Goal: Transaction & Acquisition: Purchase product/service

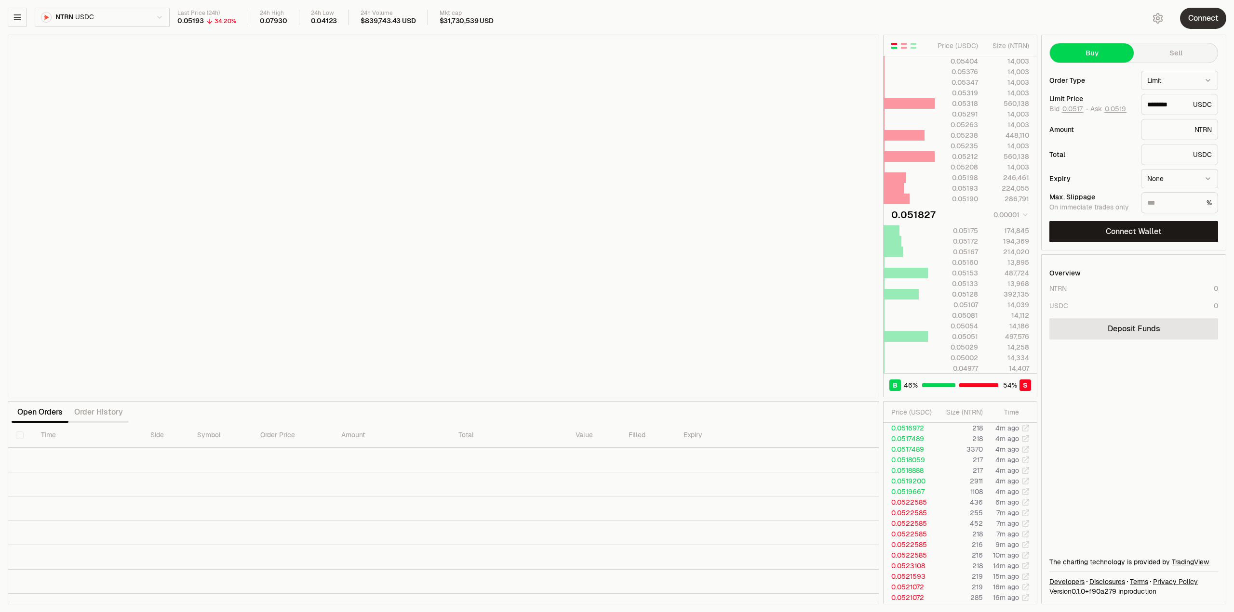
click at [1195, 17] on button "Connect" at bounding box center [1203, 18] width 46 height 21
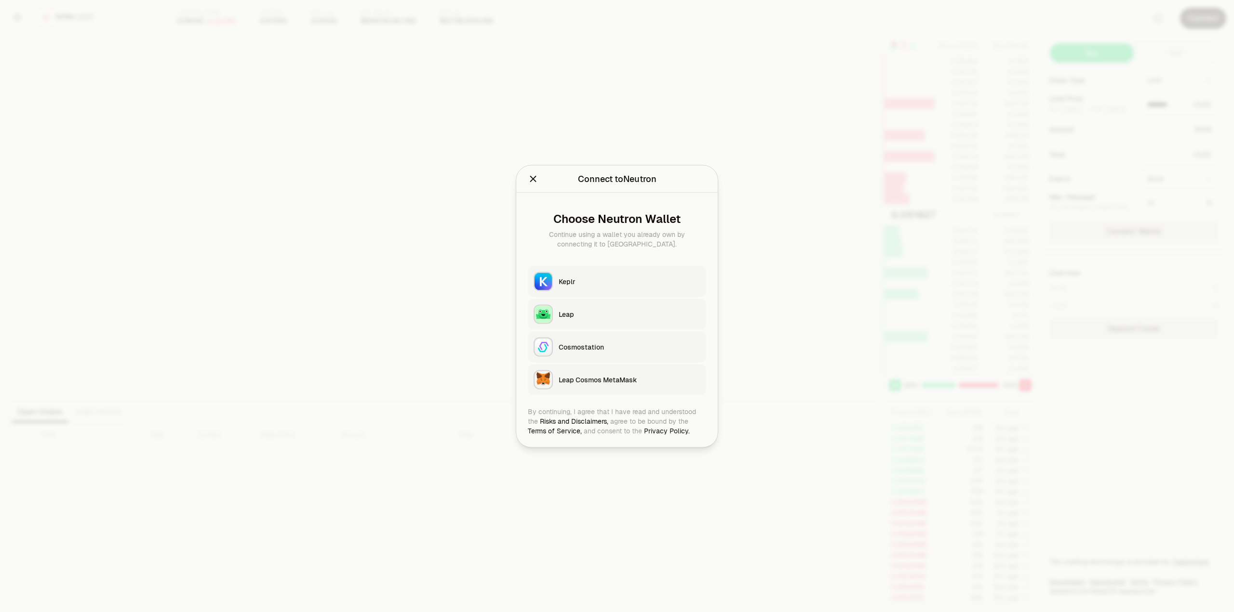
click at [583, 280] on div "Keplr" at bounding box center [629, 282] width 142 height 10
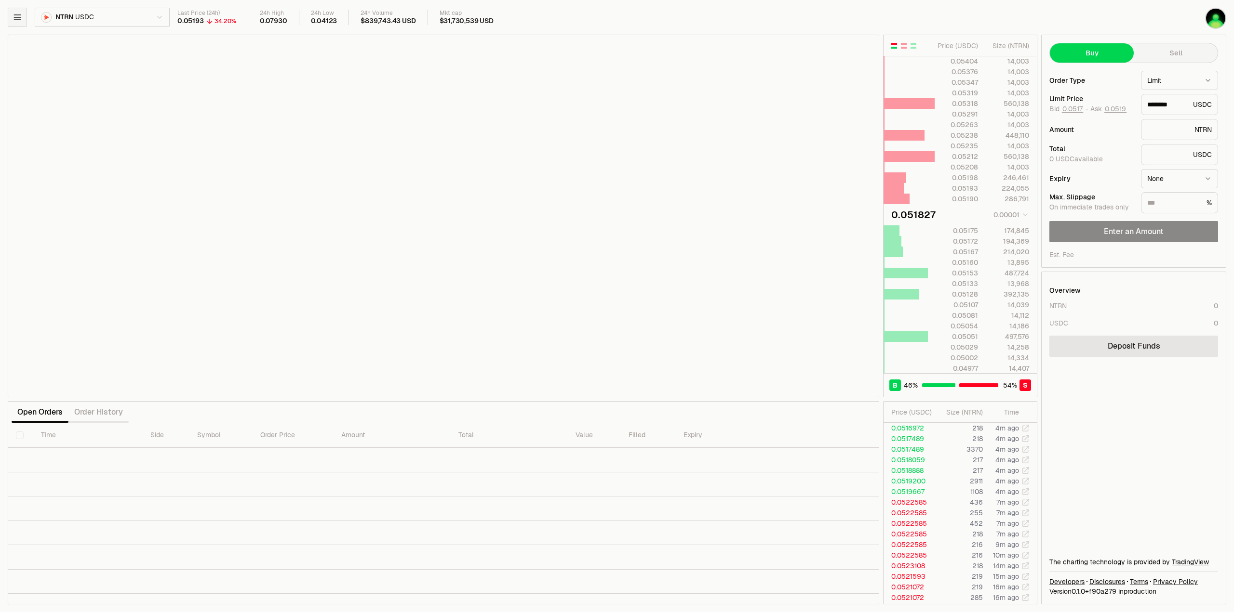
click at [18, 15] on icon "button" at bounding box center [18, 18] width 10 height 10
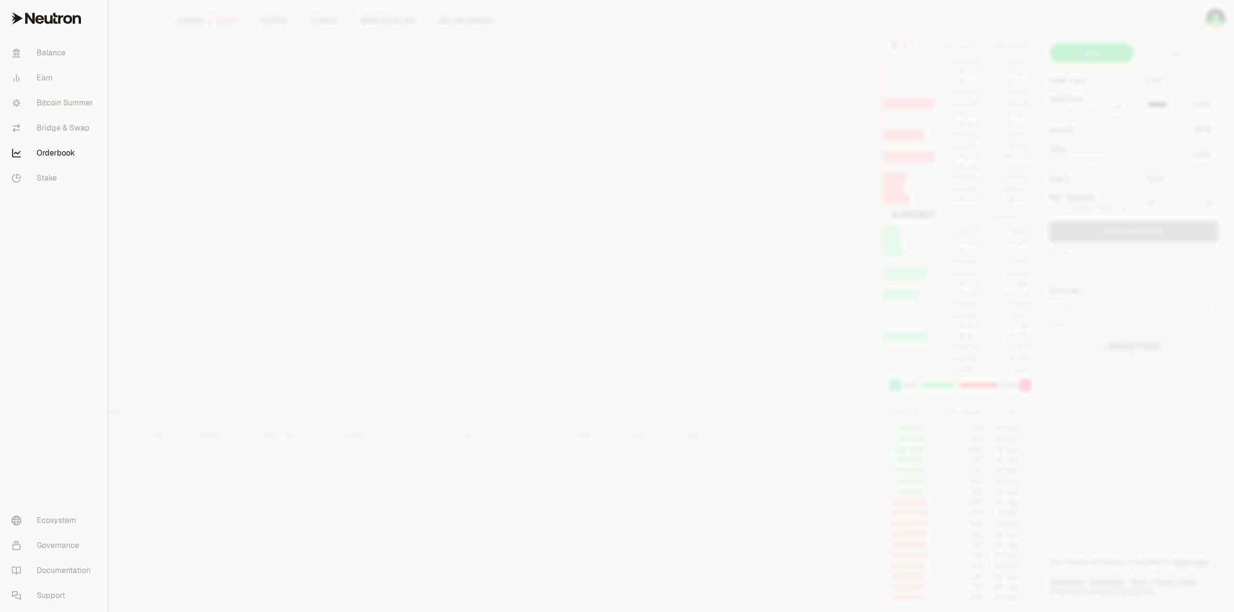
click at [137, 180] on div at bounding box center [617, 306] width 1234 height 612
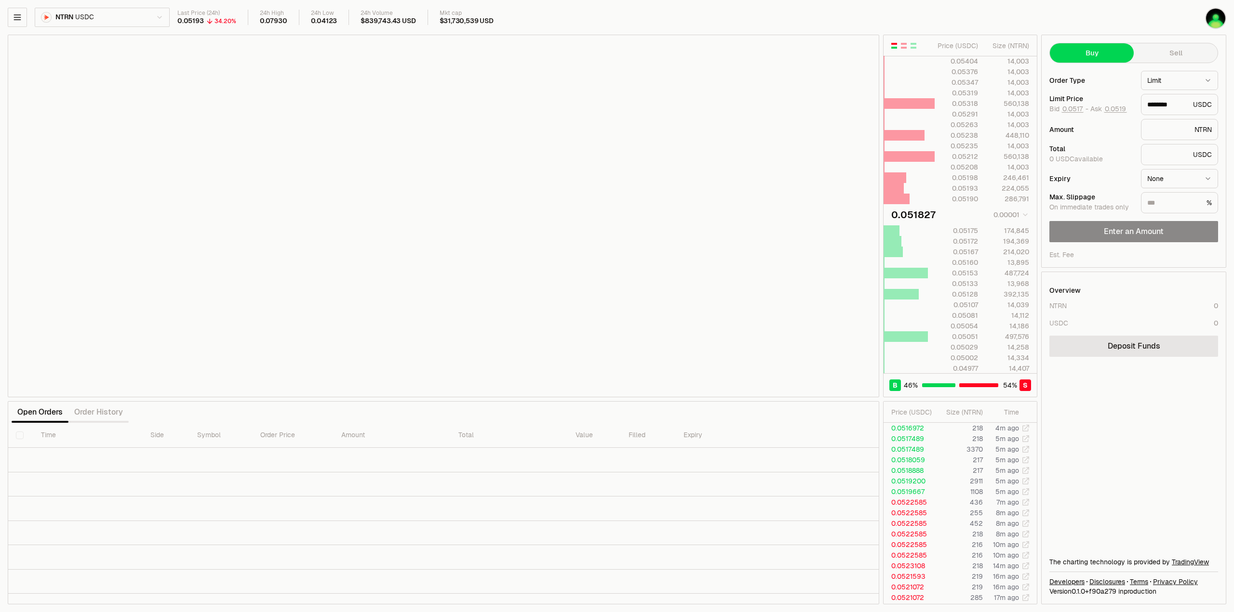
click at [102, 17] on html "Balance Earn Bitcoin Summer Bridge & Swap Orderbook Stake Ecosystem Governance …" at bounding box center [617, 306] width 1234 height 612
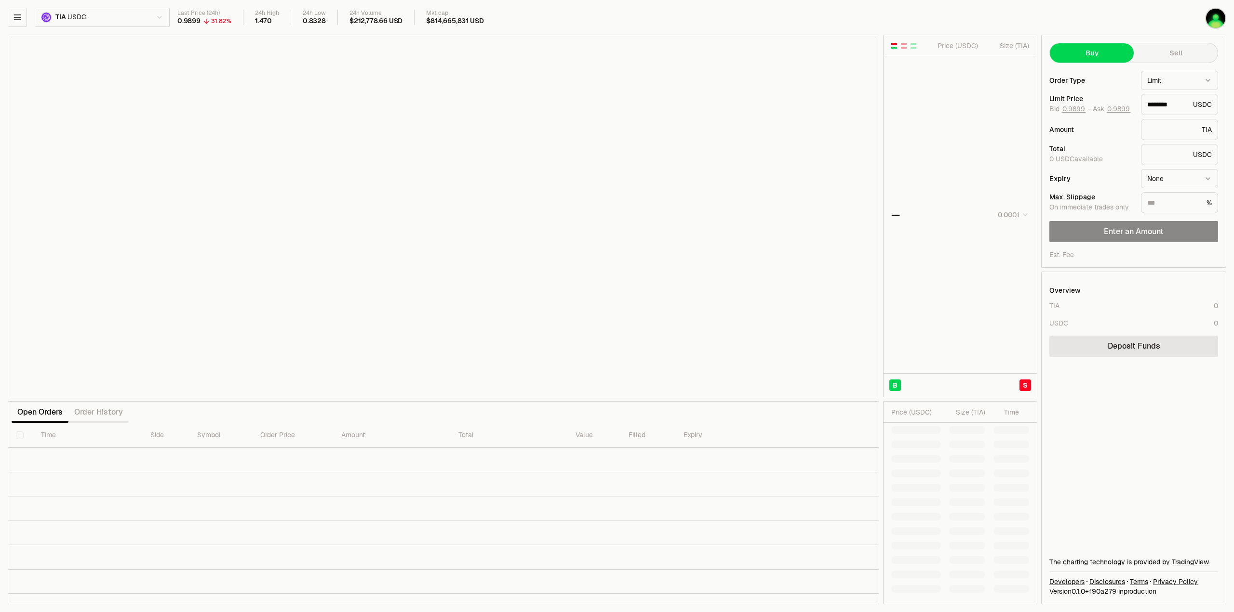
click at [114, 29] on div "TIA USDC Last Price (24h) 0.9899 31.82% 24h High 1.470 24h Low 0.8328 24h Volum…" at bounding box center [571, 19] width 1126 height 23
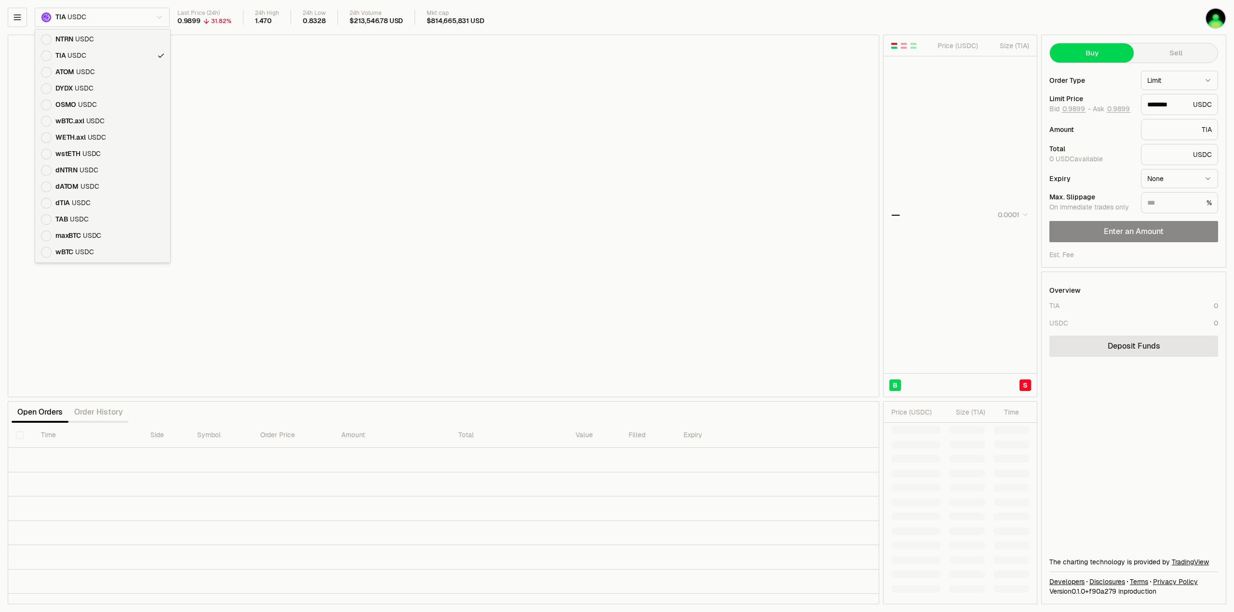
click at [152, 18] on html "Balance Earn Bitcoin Summer Bridge & Swap Orderbook Stake Ecosystem Governance …" at bounding box center [617, 306] width 1234 height 612
click at [103, 19] on html "Balance Earn Bitcoin Summer Bridge & Swap Orderbook Stake Ecosystem Governance …" at bounding box center [617, 306] width 1234 height 612
type input "*******"
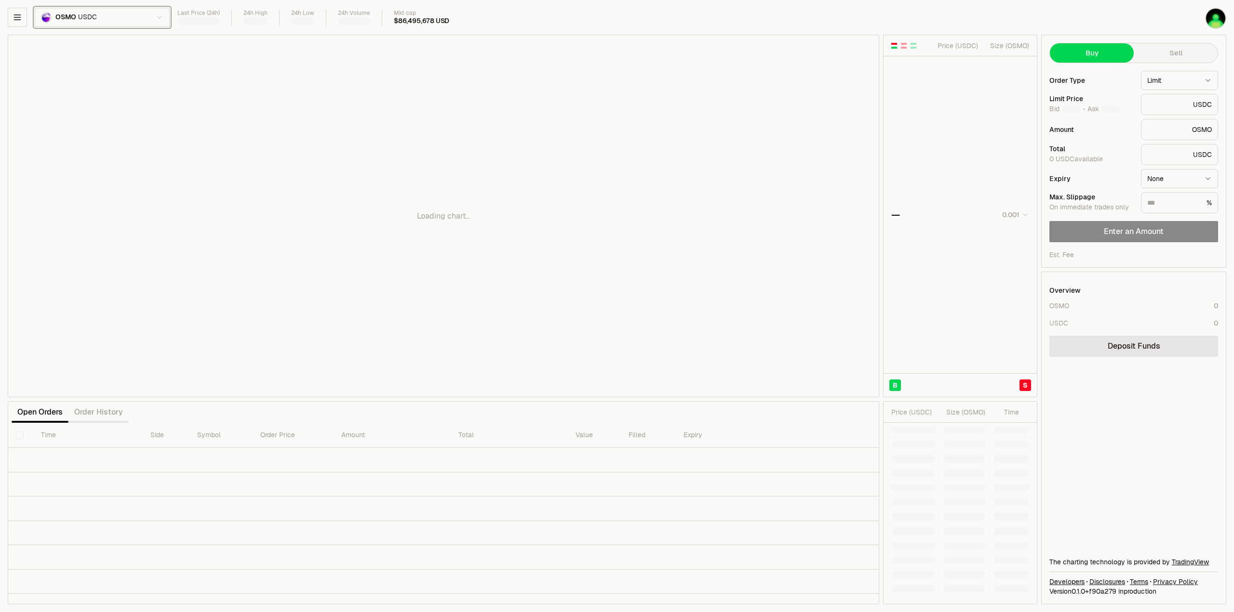
type input "********"
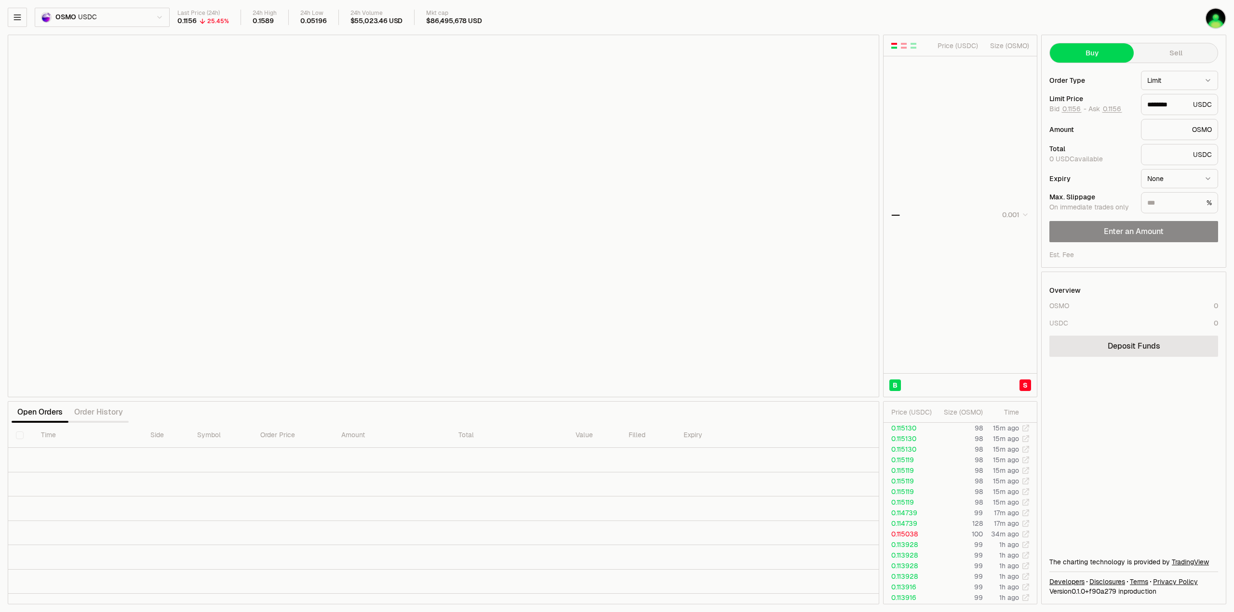
click at [1178, 52] on button "Sell" at bounding box center [1175, 52] width 84 height 19
click at [1088, 54] on button "Buy" at bounding box center [1092, 52] width 84 height 19
click at [1131, 354] on link "Deposit Funds" at bounding box center [1133, 346] width 169 height 21
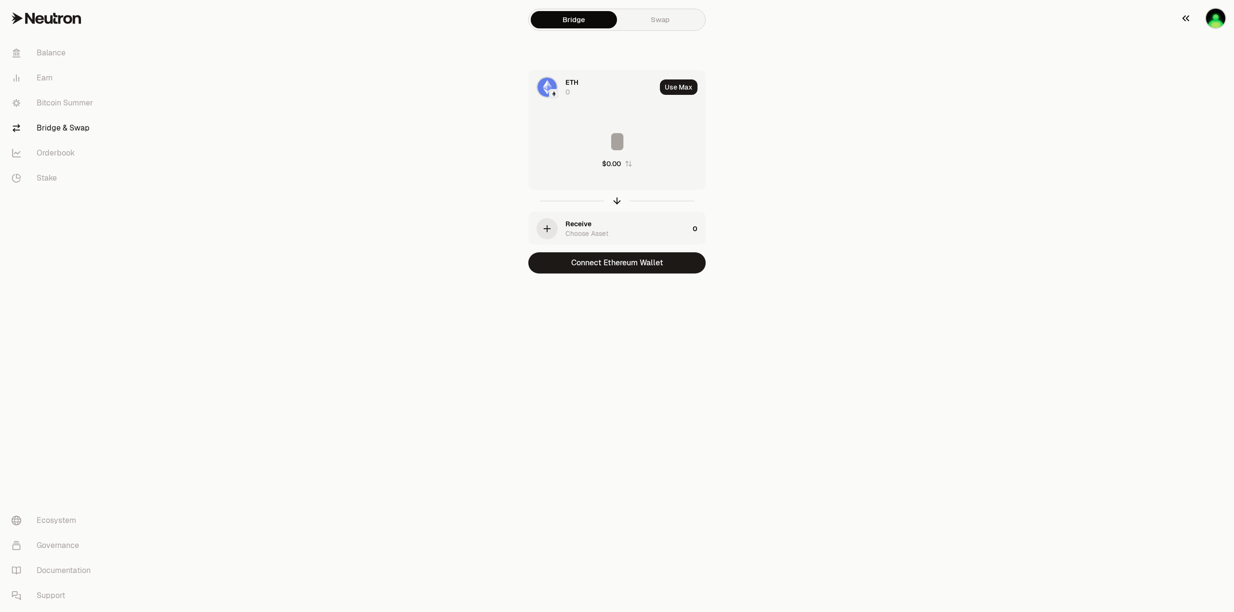
click at [1217, 18] on img "button" at bounding box center [1215, 18] width 19 height 19
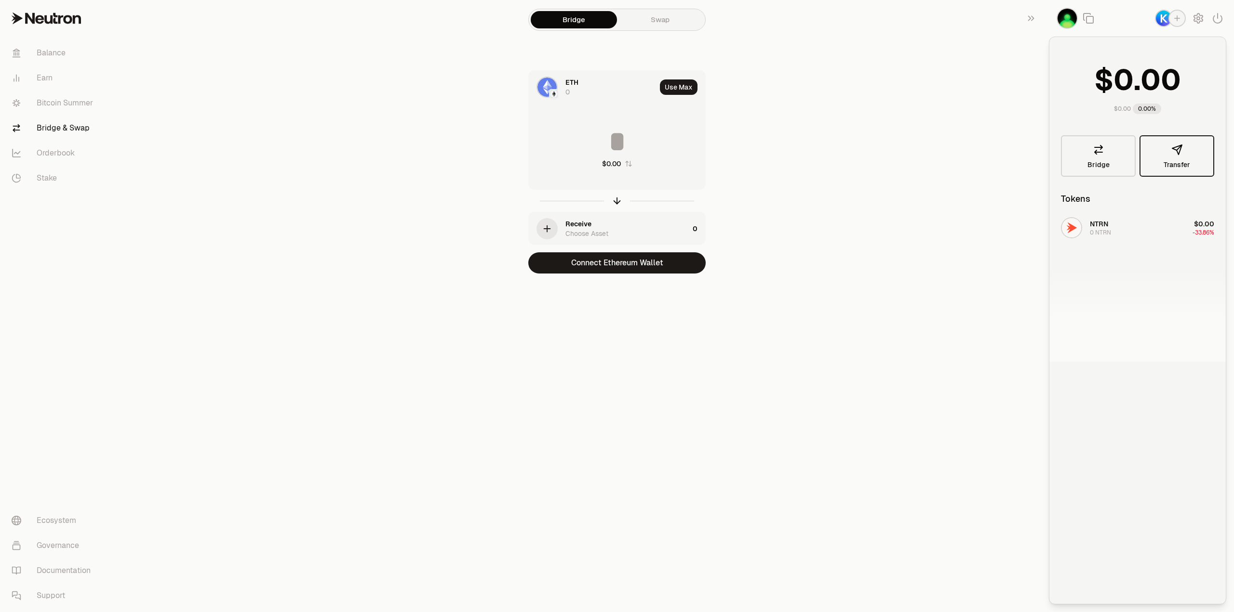
click at [1182, 162] on span "Transfer" at bounding box center [1176, 164] width 27 height 7
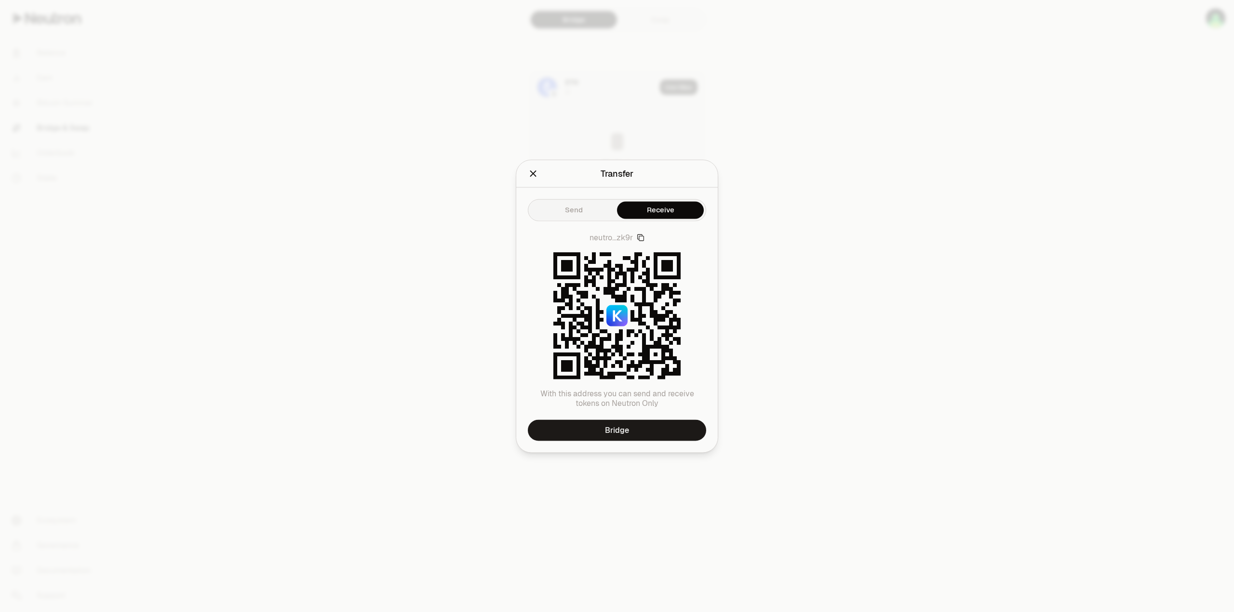
click at [551, 211] on button "Send" at bounding box center [573, 209] width 87 height 17
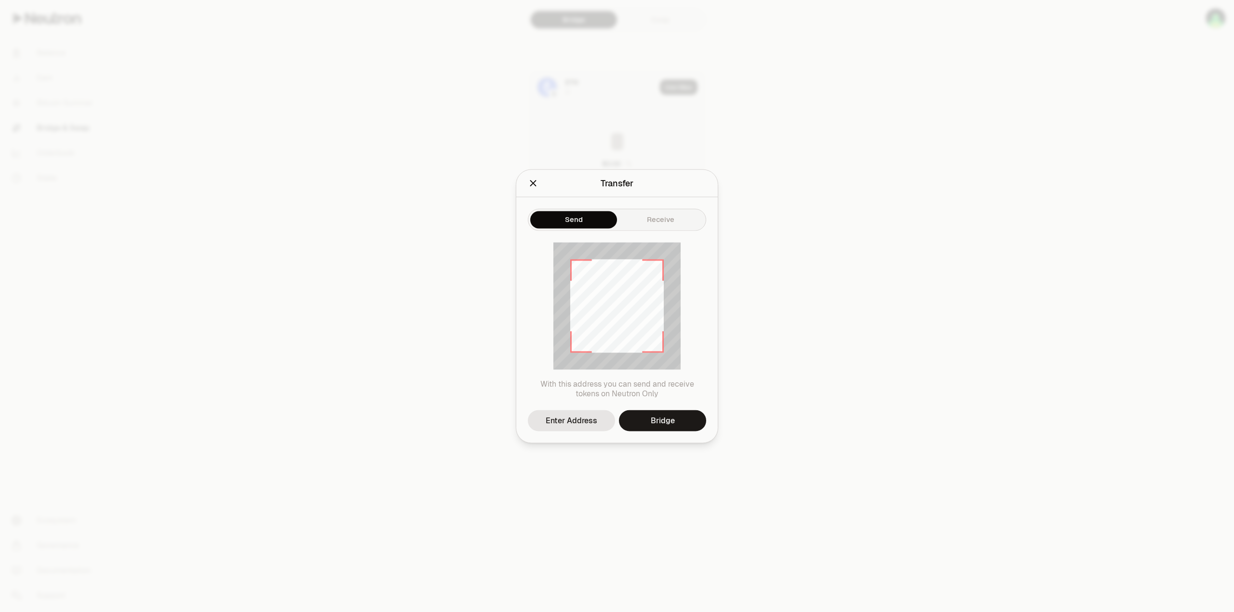
click at [538, 187] on icon "Close" at bounding box center [533, 183] width 11 height 11
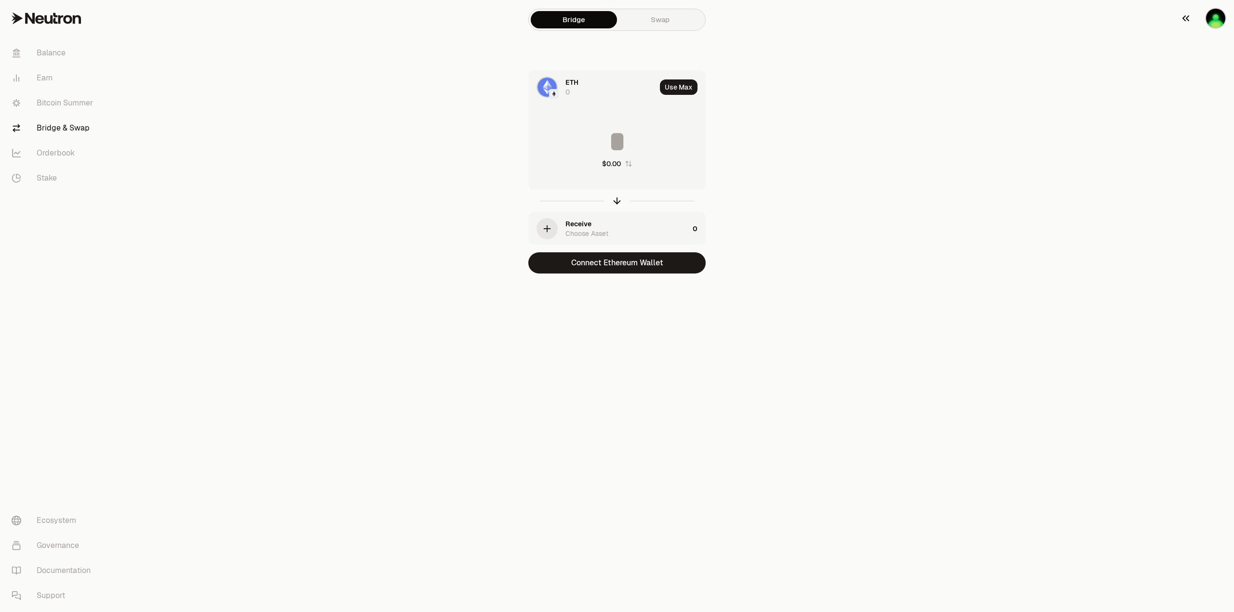
click at [1209, 10] on div "button" at bounding box center [1215, 18] width 21 height 21
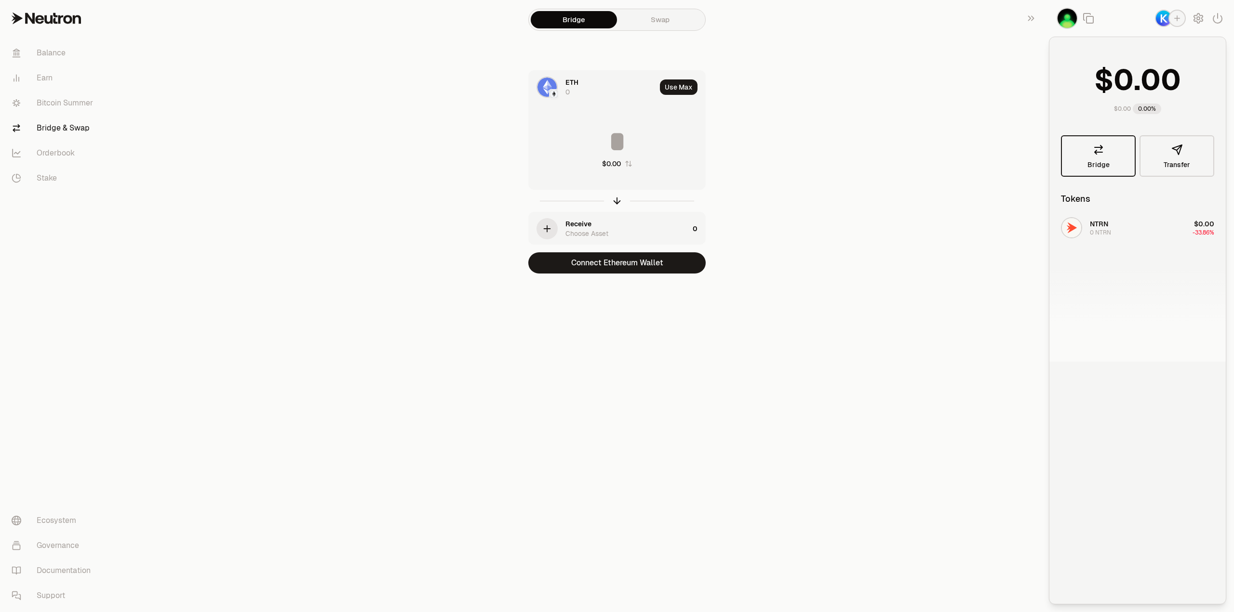
click at [1100, 161] on span "Bridge" at bounding box center [1098, 164] width 22 height 7
click at [1082, 156] on link "Bridge" at bounding box center [1098, 155] width 75 height 41
click at [63, 154] on link "Orderbook" at bounding box center [54, 153] width 100 height 25
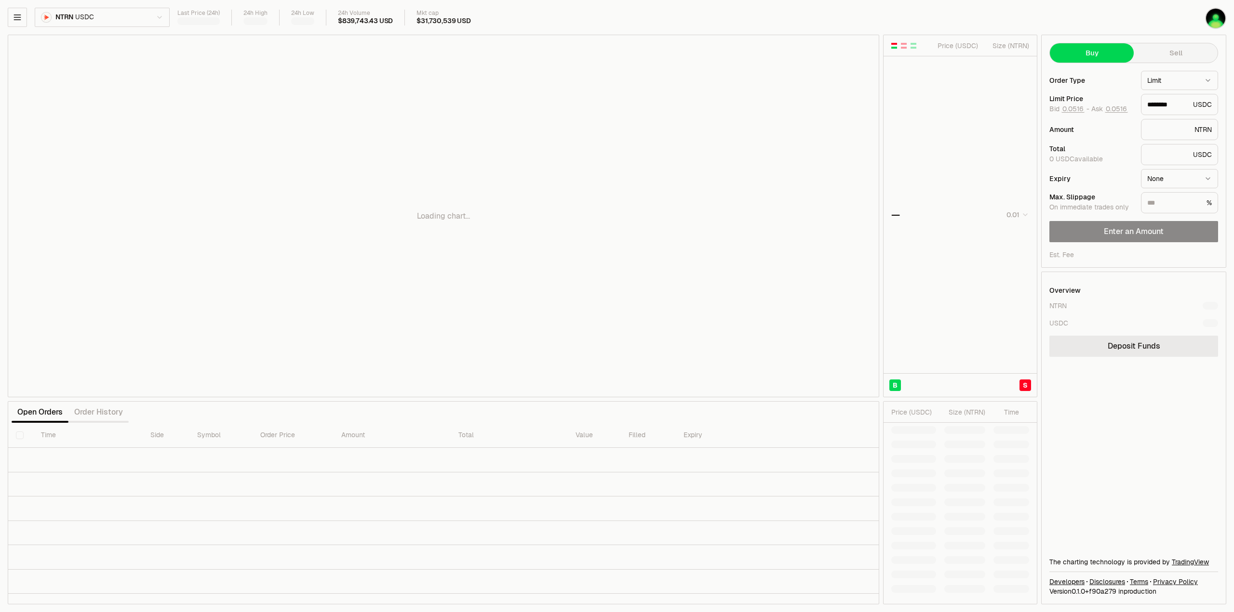
click at [1119, 343] on link "Deposit Funds" at bounding box center [1133, 346] width 169 height 21
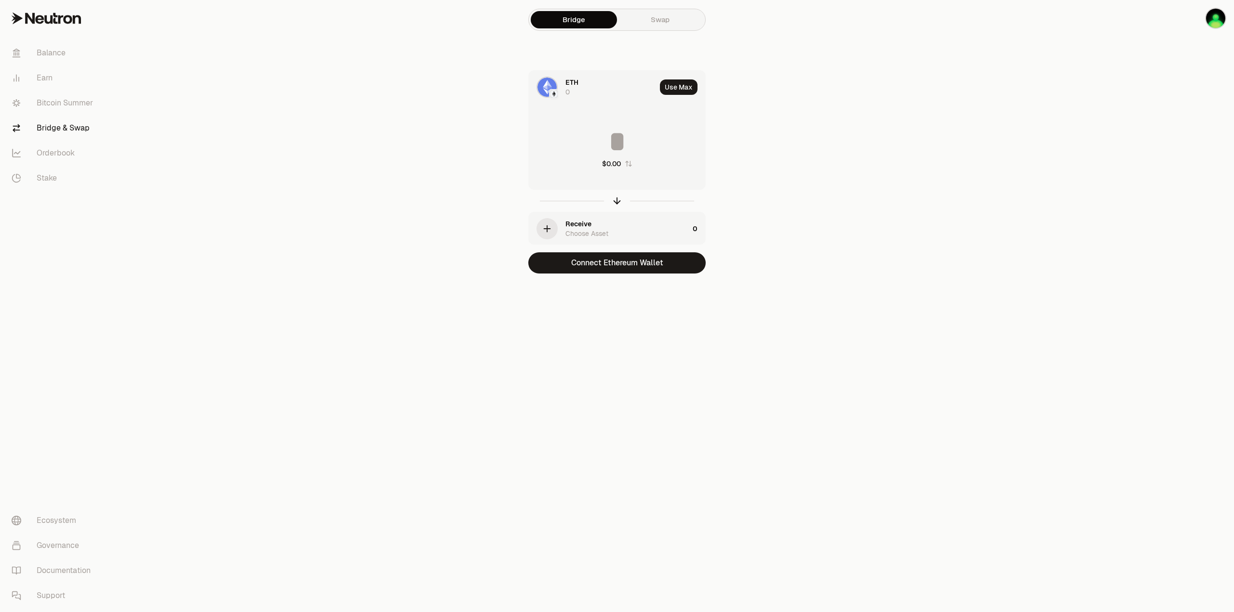
click at [566, 86] on span "ETH" at bounding box center [571, 83] width 13 height 10
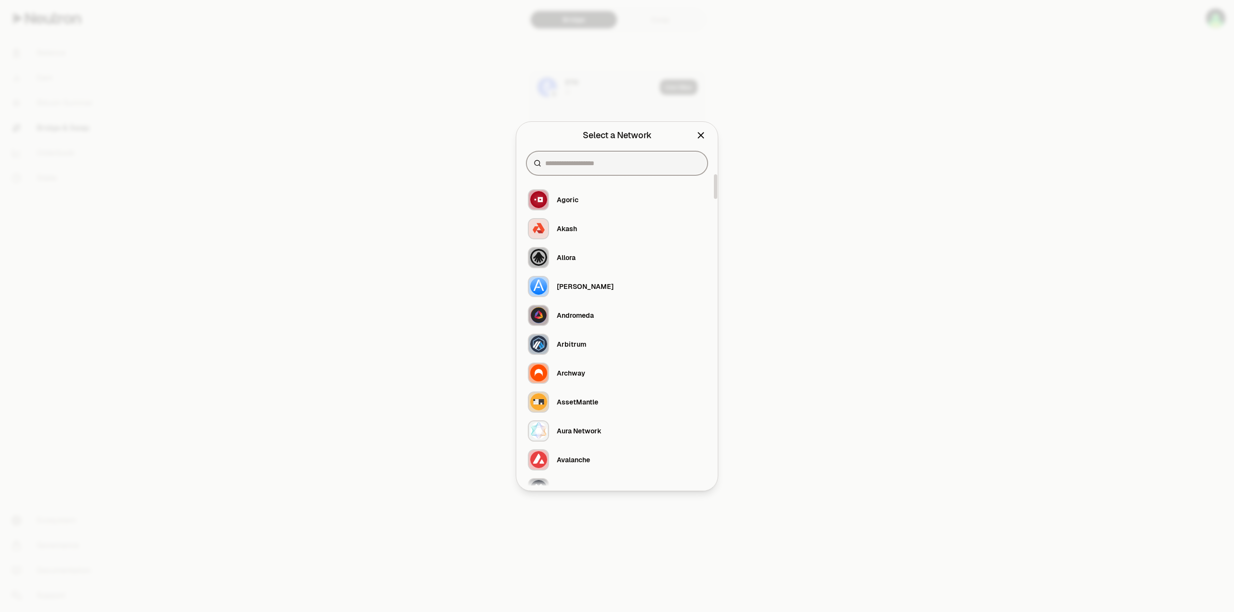
click at [591, 165] on input at bounding box center [622, 164] width 155 height 10
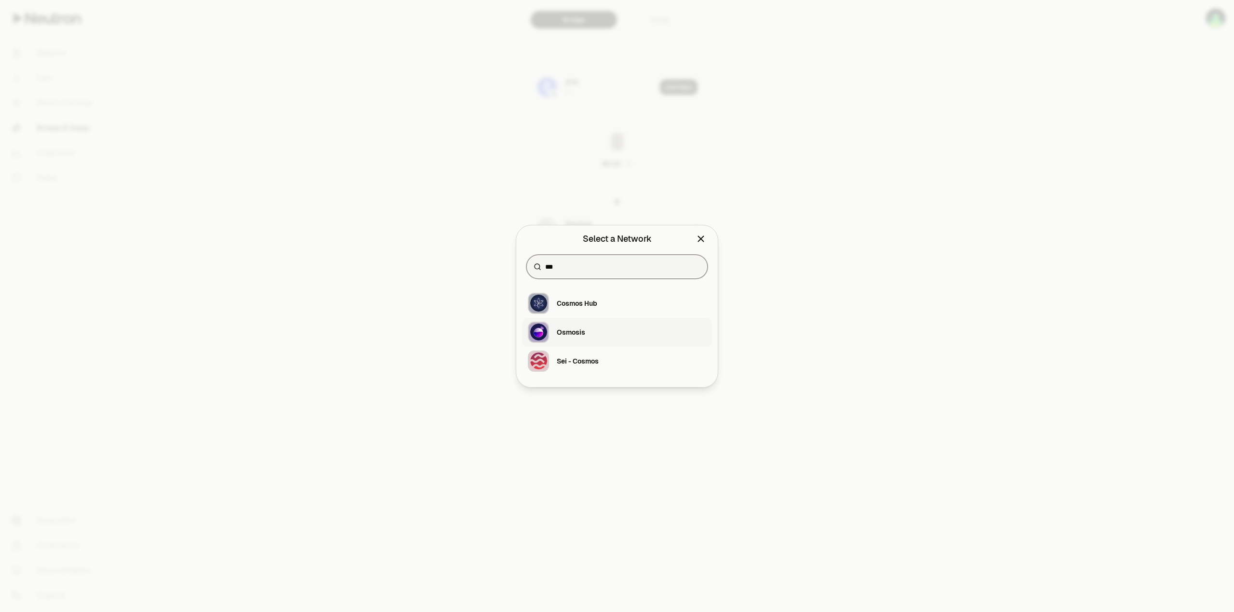
type input "***"
click at [573, 335] on div "Osmosis" at bounding box center [571, 333] width 28 height 10
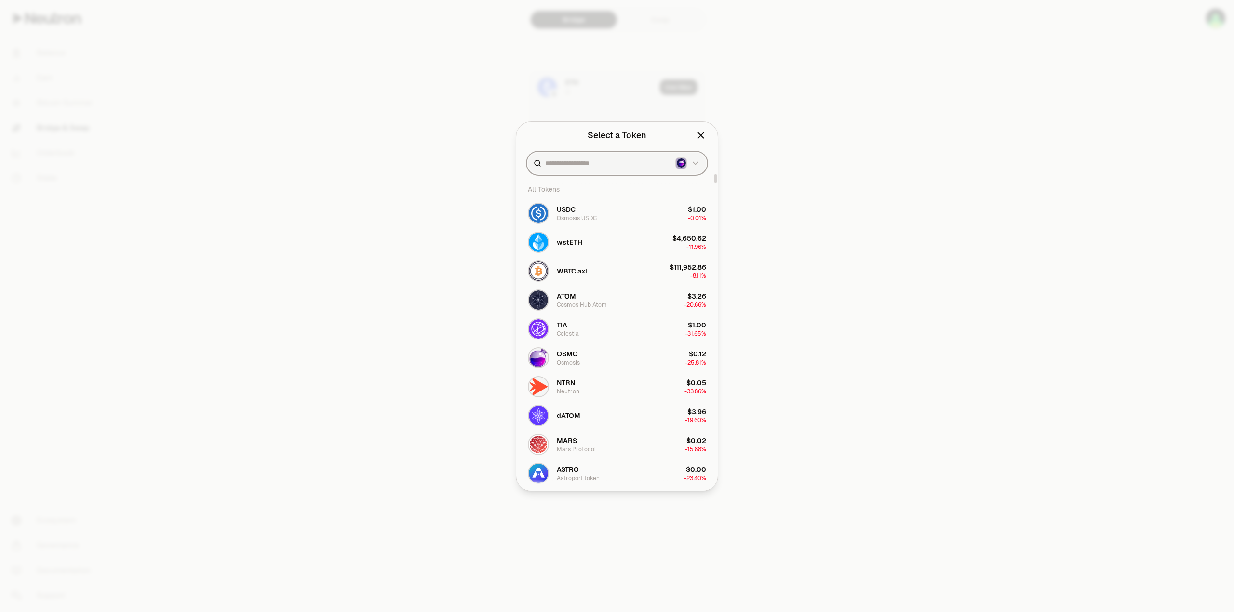
click at [576, 164] on input at bounding box center [608, 164] width 126 height 10
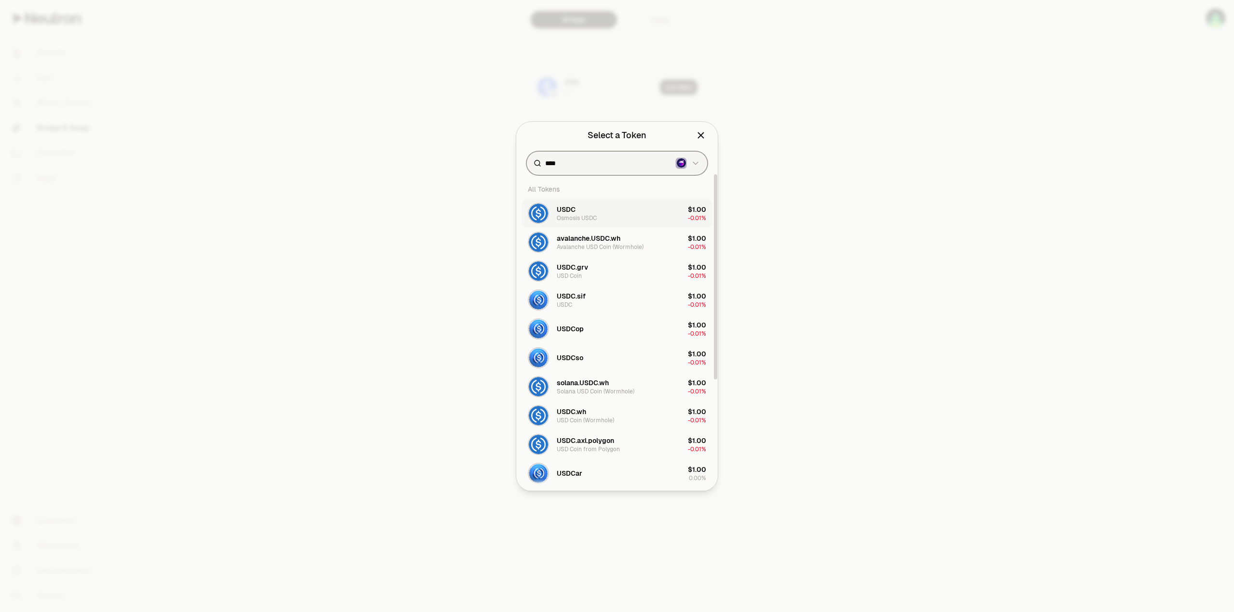
type input "****"
click at [571, 215] on div "Osmosis USDC" at bounding box center [577, 218] width 40 height 8
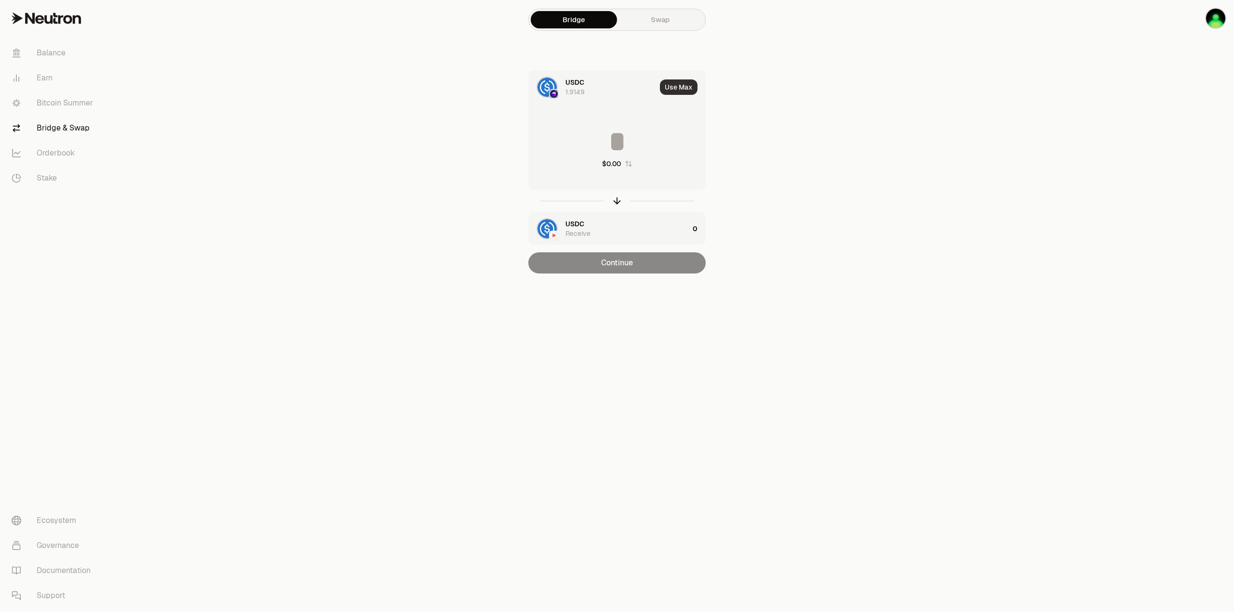
click at [674, 85] on button "Use Max" at bounding box center [679, 87] width 38 height 15
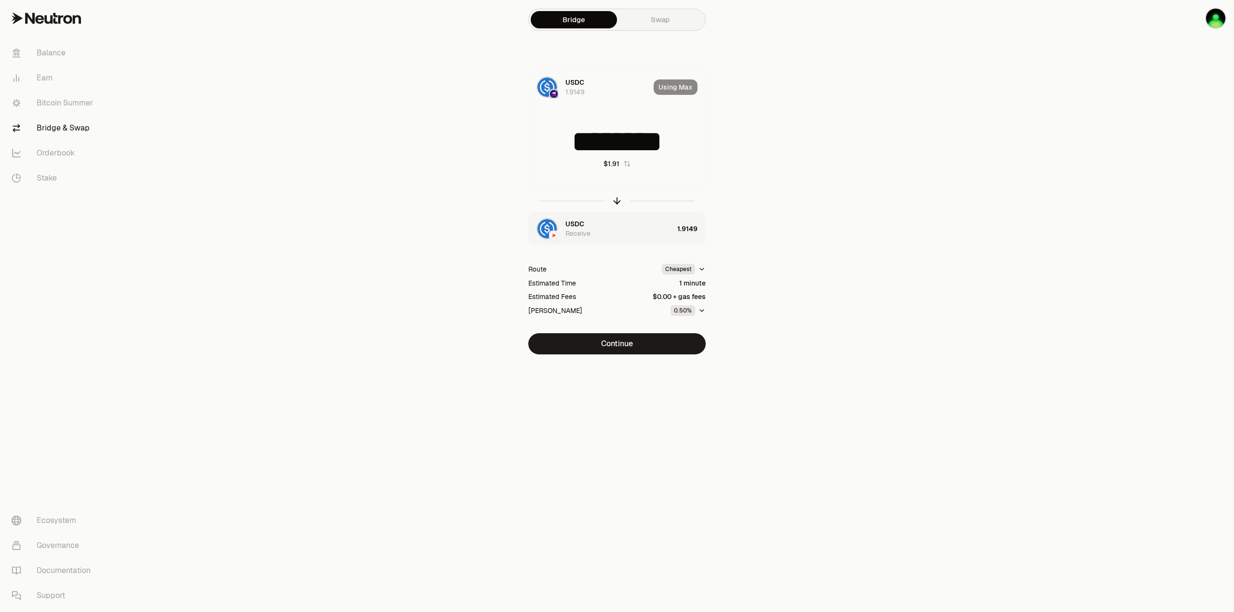
drag, startPoint x: 583, startPoint y: 145, endPoint x: 791, endPoint y: 147, distance: 208.2
click at [791, 147] on section "Bridge Swap USDC 1.9149 Using Max ******** $1.91 USDC Receive 1.9149 Route Chea…" at bounding box center [617, 196] width 371 height 393
type input "*"
click at [608, 347] on button "Continue" at bounding box center [616, 343] width 177 height 21
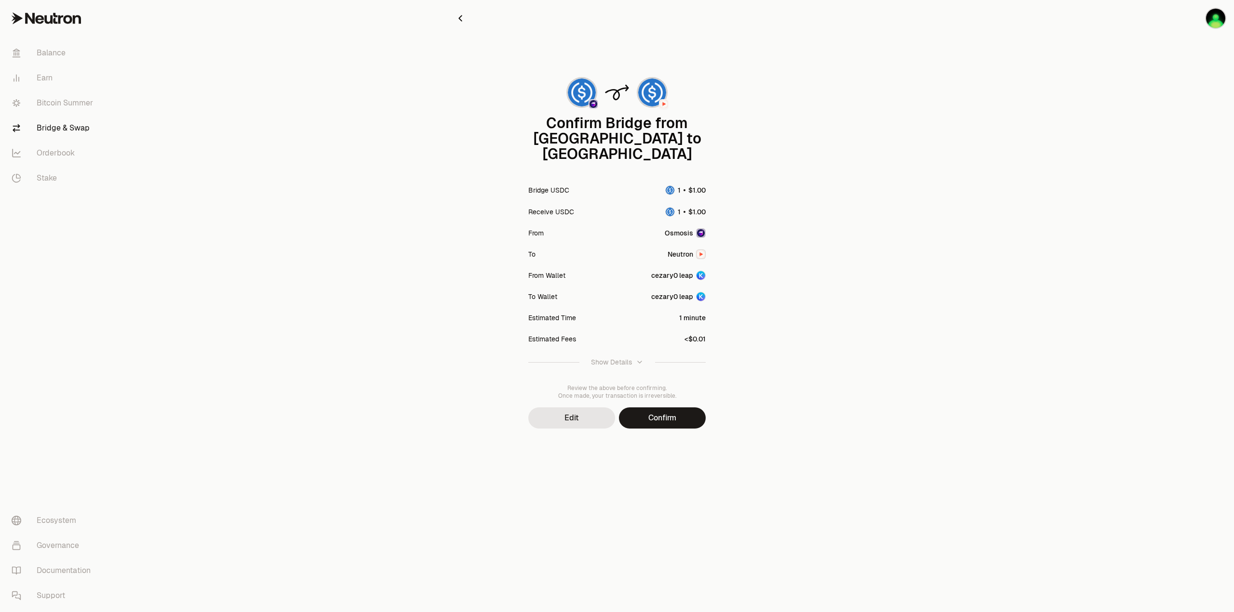
click at [638, 359] on icon "button" at bounding box center [640, 363] width 8 height 8
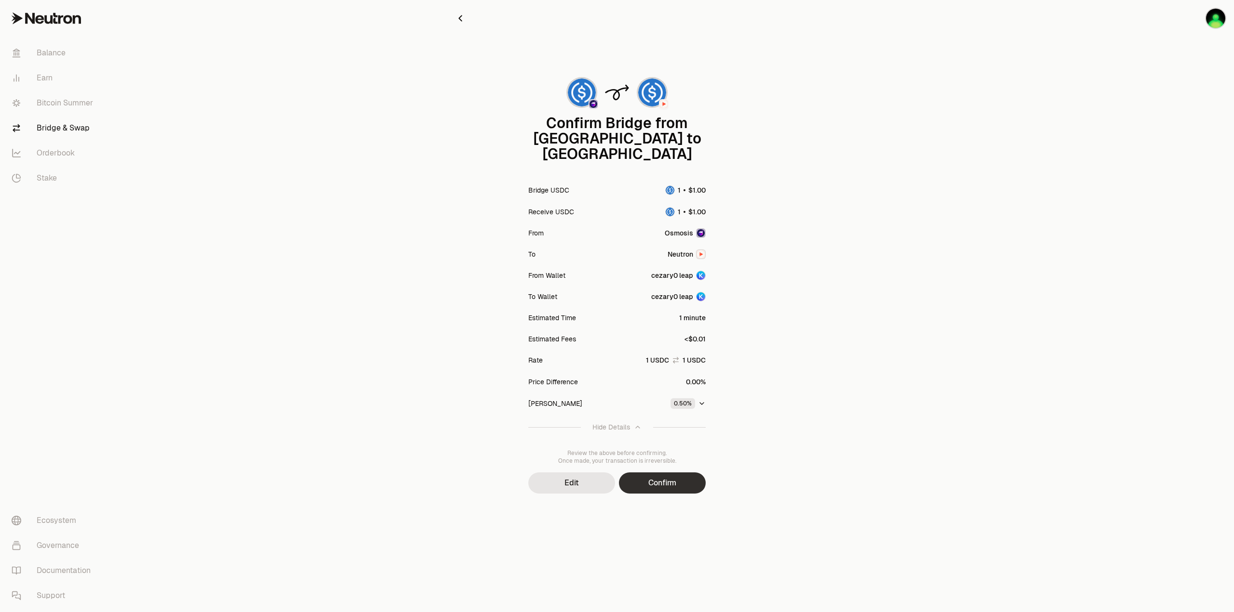
click at [667, 473] on button "Confirm" at bounding box center [662, 483] width 87 height 21
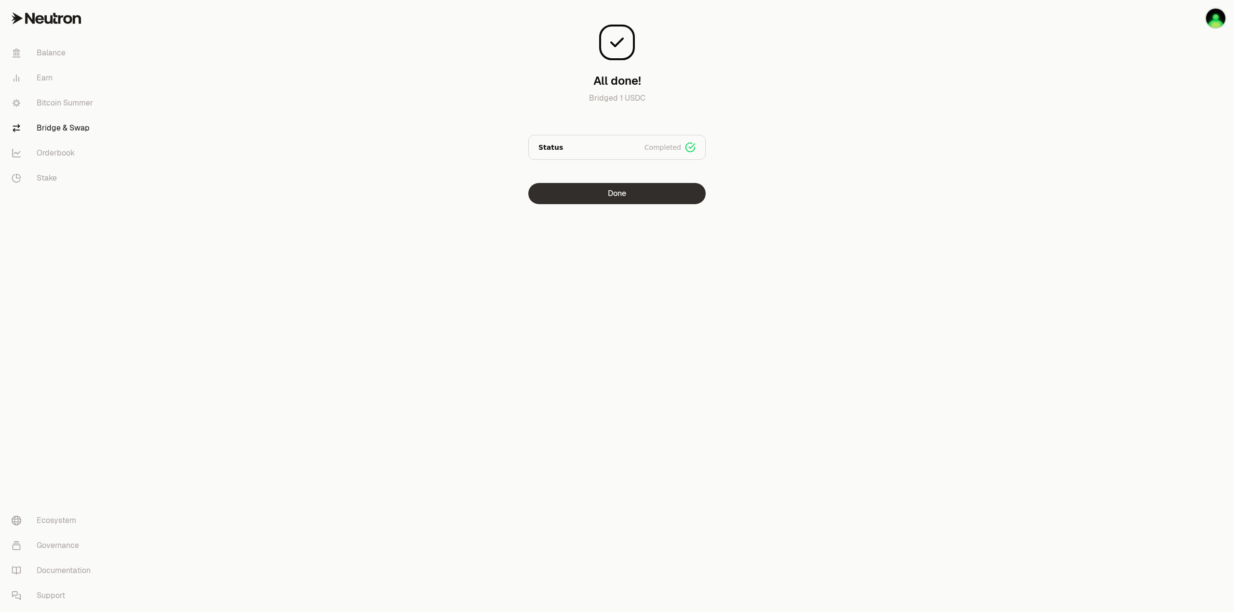
click at [619, 196] on button "Done" at bounding box center [616, 193] width 177 height 21
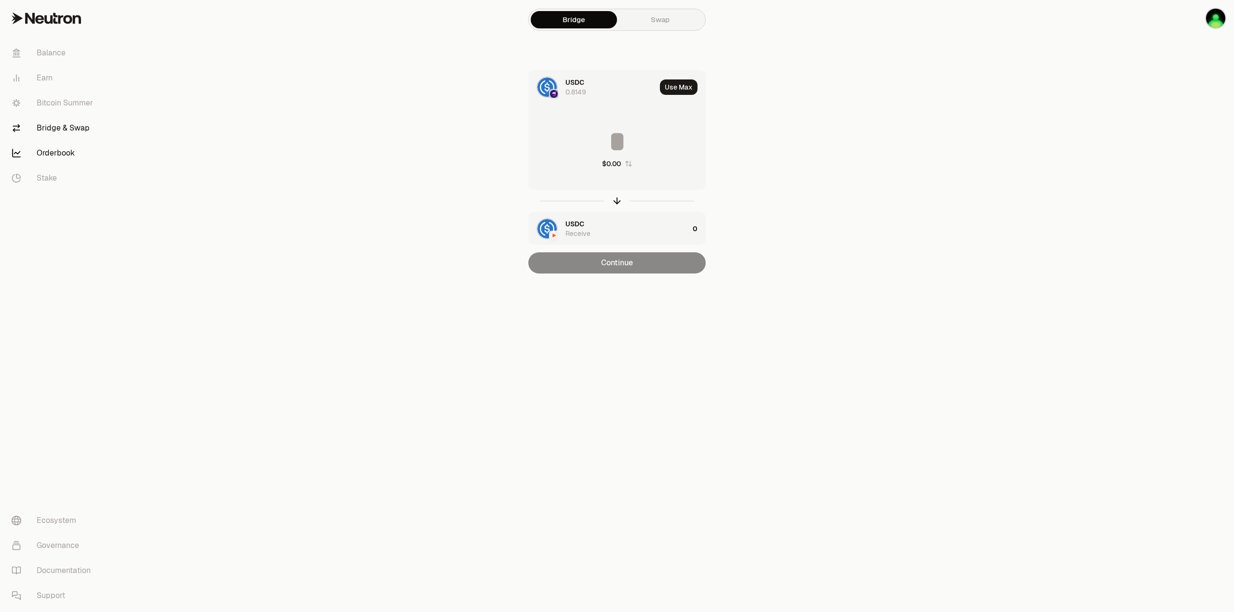
click at [59, 152] on link "Orderbook" at bounding box center [54, 153] width 100 height 25
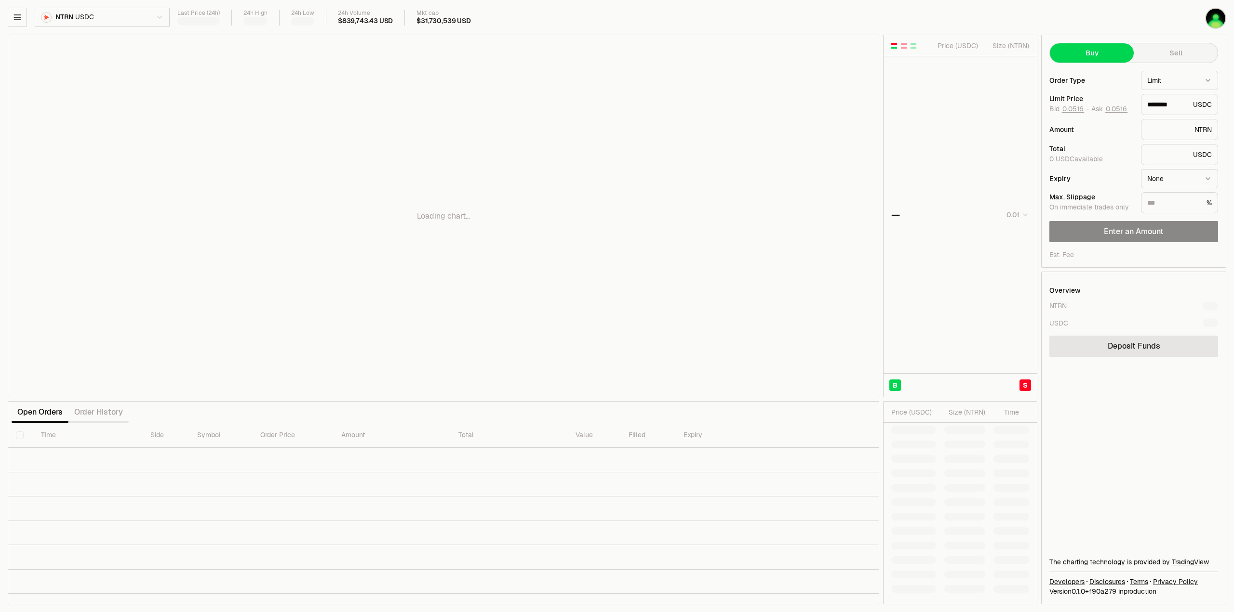
type input "********"
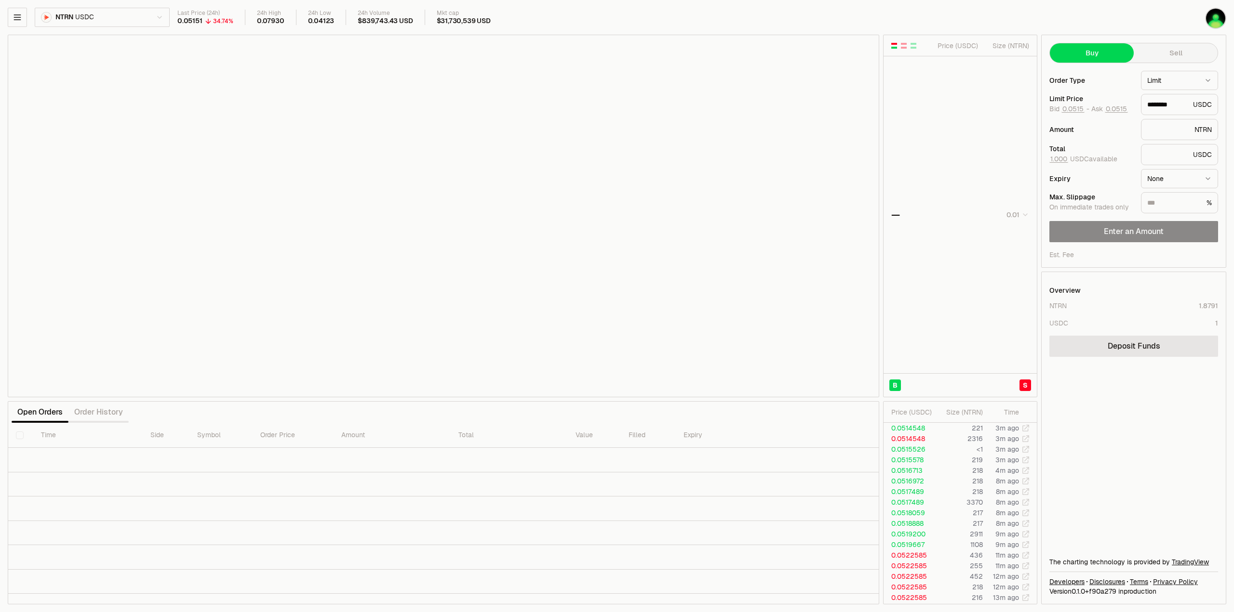
click at [1070, 323] on div "USDC 1" at bounding box center [1133, 324] width 169 height 10
click at [1063, 324] on div "USDC" at bounding box center [1058, 324] width 19 height 10
click at [1089, 344] on link "Deposit Funds" at bounding box center [1133, 346] width 169 height 21
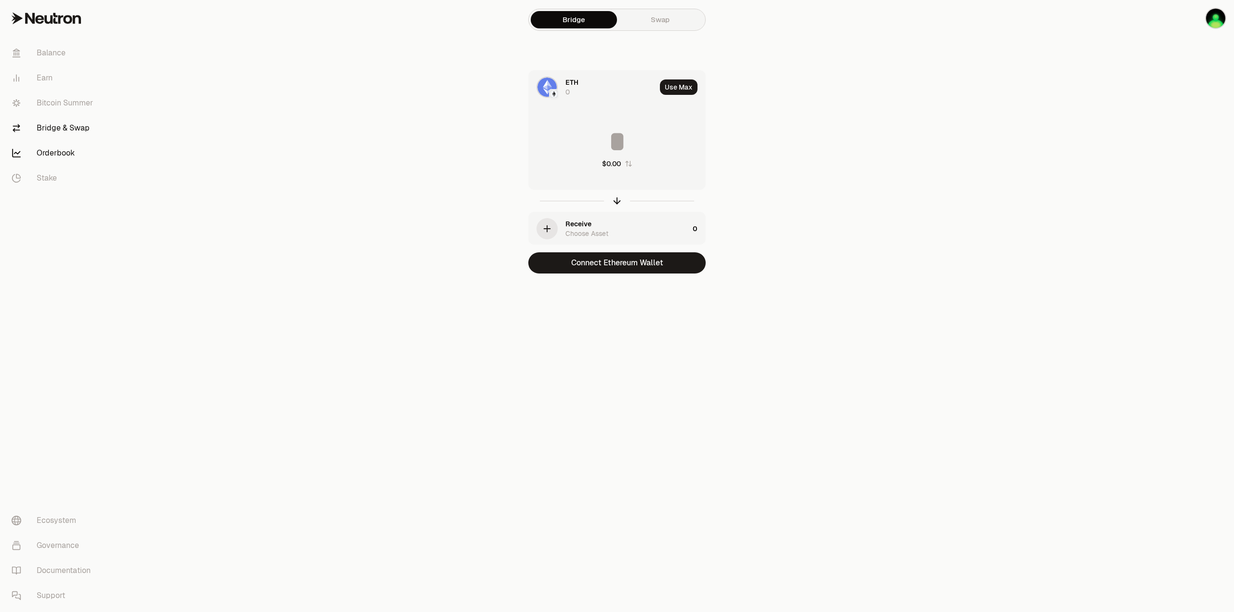
drag, startPoint x: 53, startPoint y: 155, endPoint x: 59, endPoint y: 154, distance: 5.9
click at [54, 154] on link "Orderbook" at bounding box center [54, 153] width 100 height 25
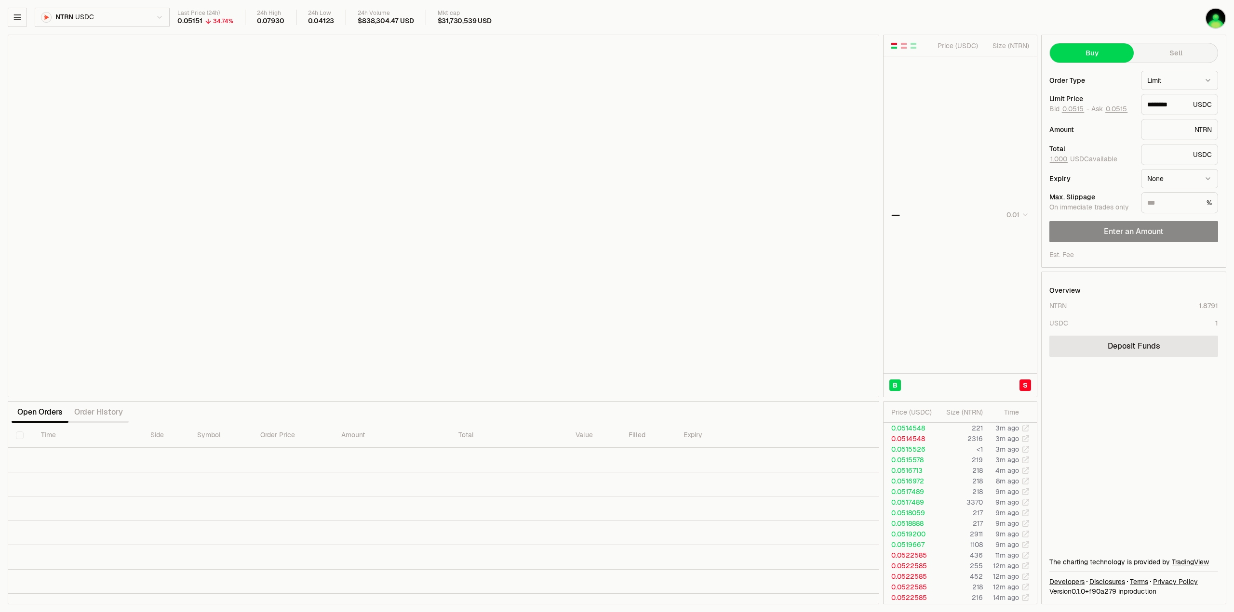
click at [152, 19] on html "Balance Earn Bitcoin Summer Bridge & Swap Orderbook Stake Ecosystem Governance …" at bounding box center [617, 306] width 1234 height 612
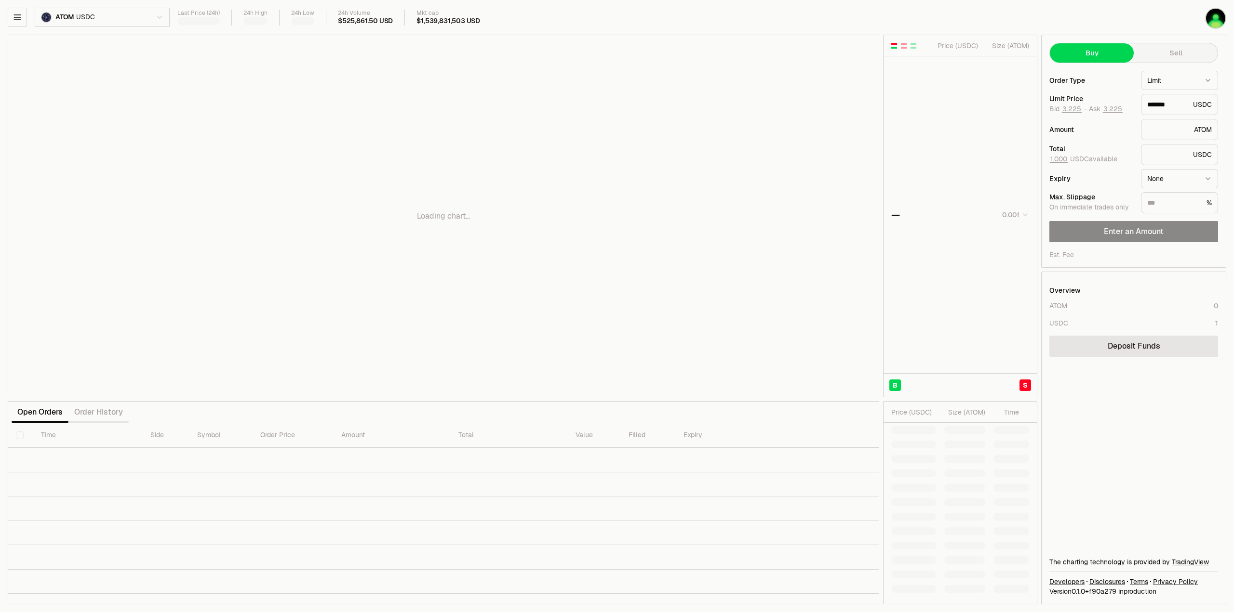
click at [115, 30] on div "ATOM USDC Last Price (24h) 24h High 24h Low 24h Volume $525,861.50 USD Mkt cap …" at bounding box center [571, 19] width 1126 height 23
click at [114, 23] on html "Balance Earn Bitcoin Summer Bridge & Swap Orderbook Stake Ecosystem Governance …" at bounding box center [617, 306] width 1234 height 612
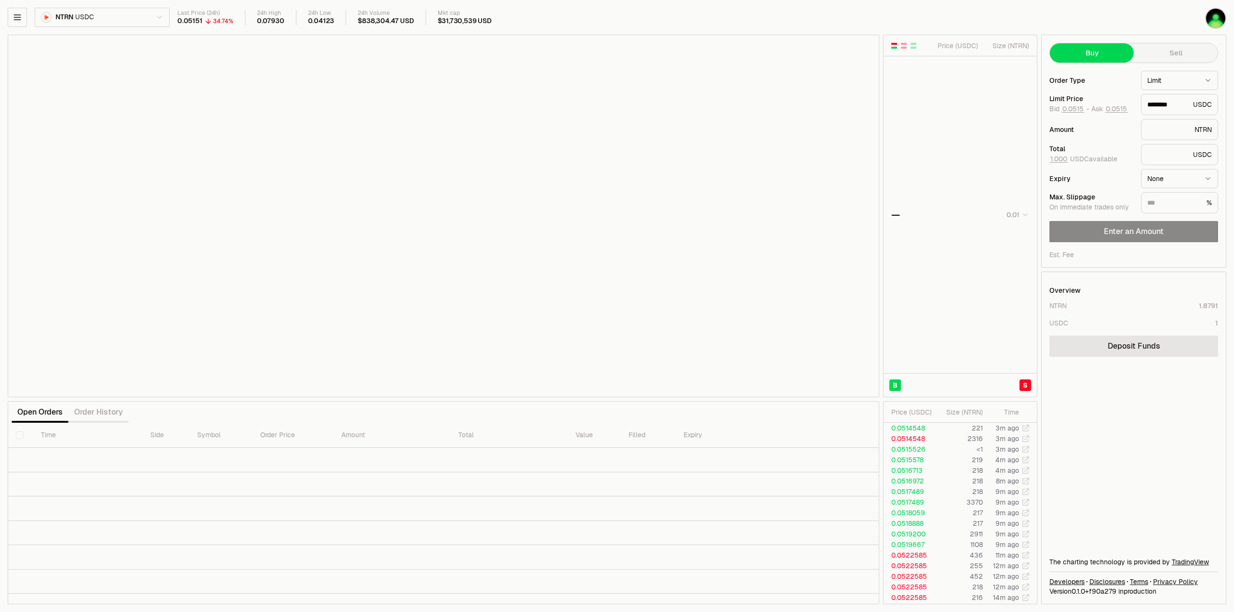
click at [1177, 83] on html "Balance Earn Bitcoin Summer Bridge & Swap Orderbook Stake Ecosystem Governance …" at bounding box center [617, 306] width 1234 height 612
type input "********"
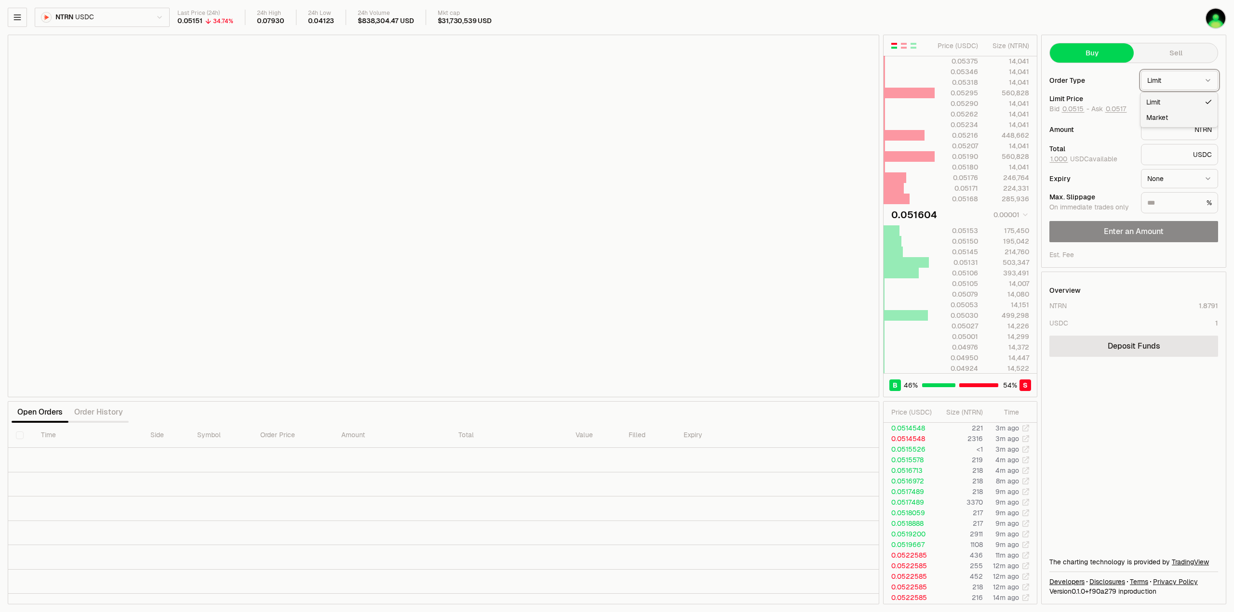
click at [1177, 83] on html "Balance Earn Bitcoin Summer Bridge & Swap Orderbook Stake Ecosystem Governance …" at bounding box center [617, 306] width 1234 height 612
click at [1063, 160] on button "1.000" at bounding box center [1058, 159] width 19 height 8
type input "*"
type input "*******"
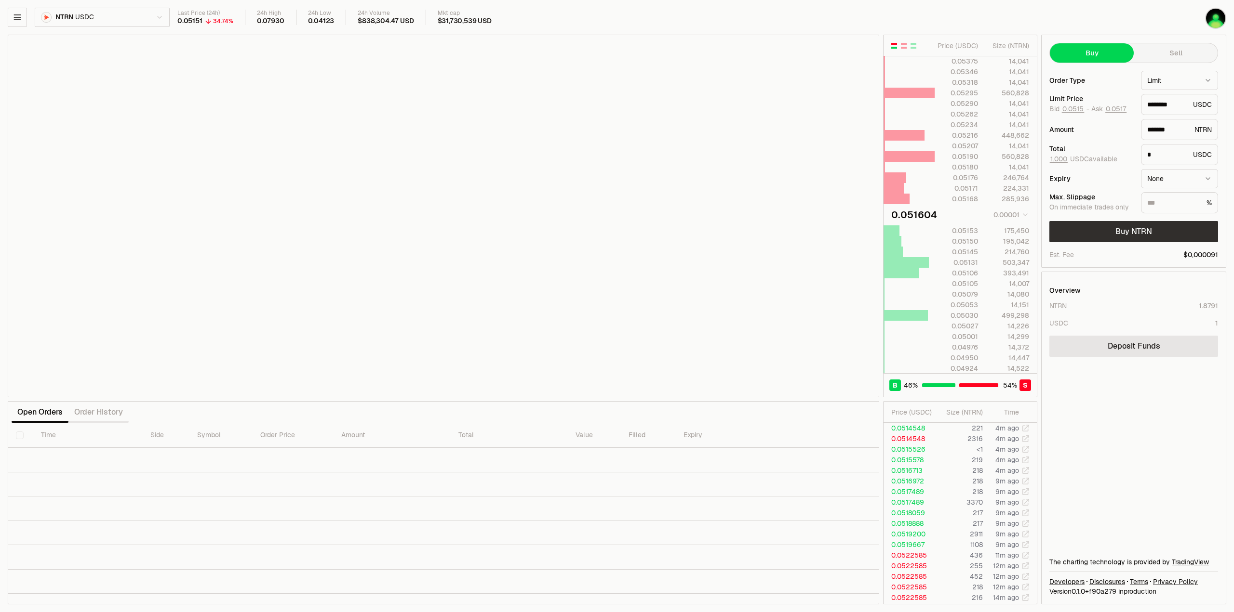
click at [1129, 232] on button "Buy NTRN" at bounding box center [1133, 231] width 169 height 21
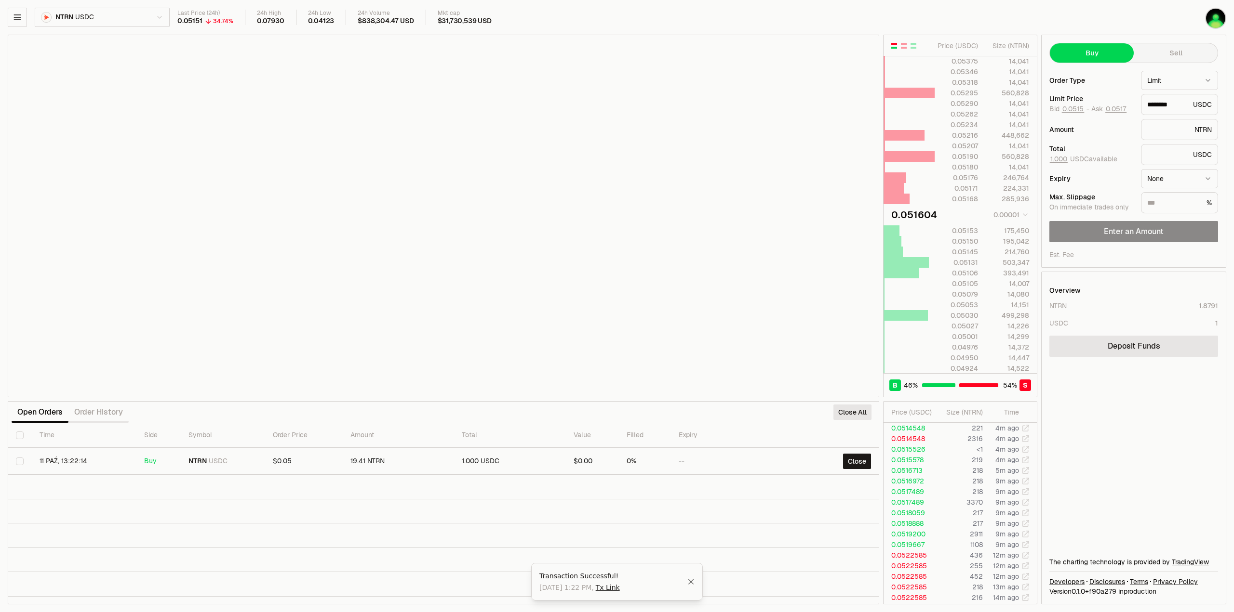
click at [620, 590] on link "Tx Link" at bounding box center [608, 588] width 24 height 10
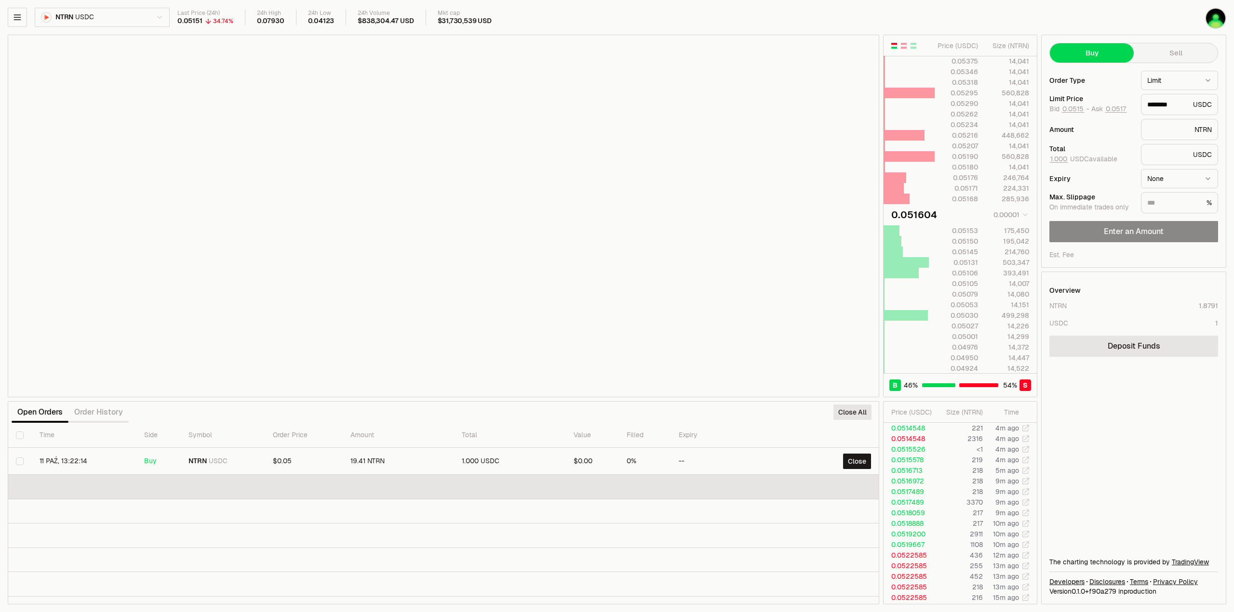
type input "********"
